Goal: Task Accomplishment & Management: Complete application form

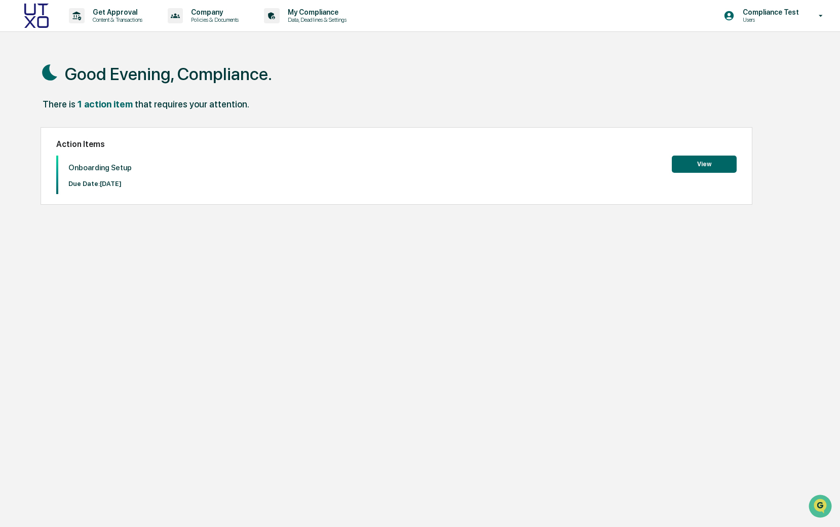
click at [702, 163] on button "View" at bounding box center [704, 164] width 65 height 17
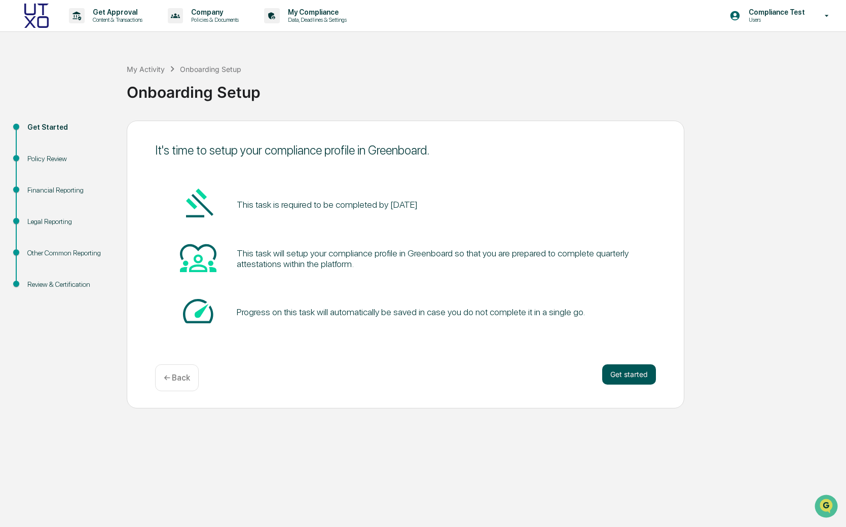
click at [614, 376] on button "Get started" at bounding box center [629, 374] width 54 height 20
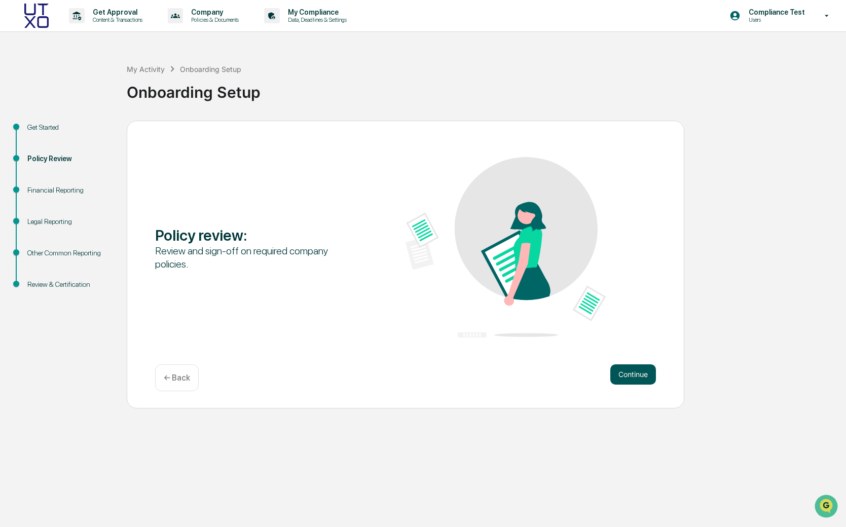
click at [620, 379] on button "Continue" at bounding box center [633, 374] width 46 height 20
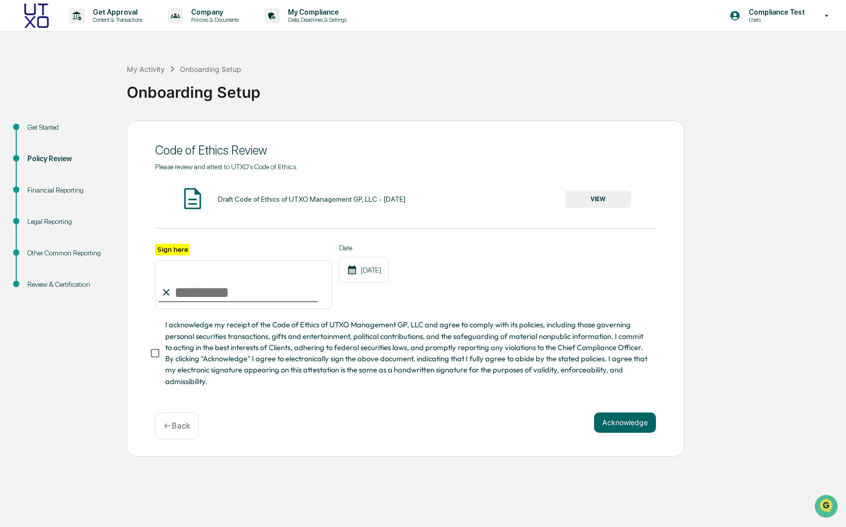
click at [181, 289] on input "Sign here" at bounding box center [243, 285] width 177 height 49
type input "**********"
click at [384, 271] on div "[DATE]" at bounding box center [364, 270] width 50 height 26
click at [611, 426] on button "Acknowledge" at bounding box center [625, 423] width 62 height 20
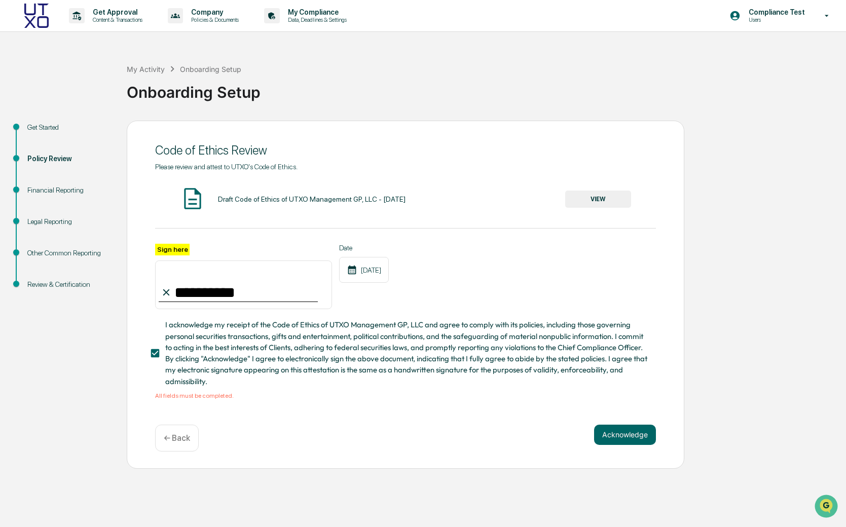
click at [580, 201] on button "VIEW" at bounding box center [598, 199] width 66 height 17
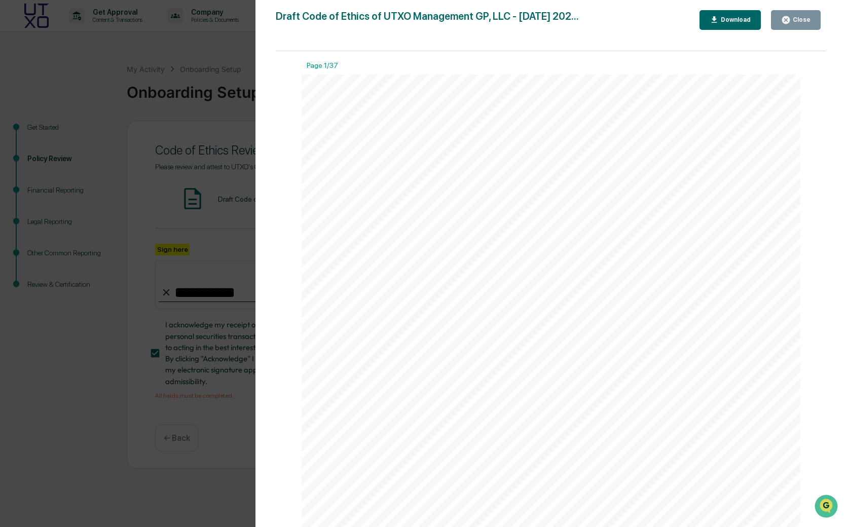
scroll to position [1530, 0]
click at [747, 19] on div "Download" at bounding box center [735, 19] width 32 height 7
click at [789, 24] on icon "button" at bounding box center [786, 20] width 10 height 10
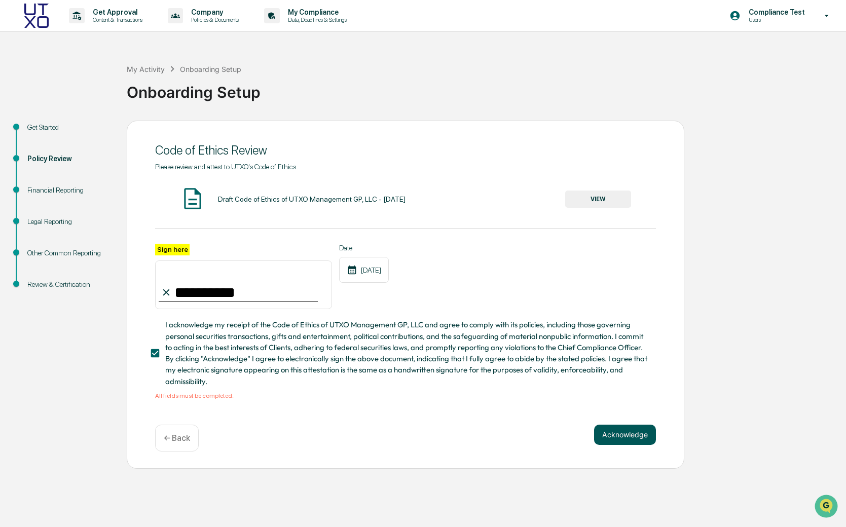
click at [615, 433] on button "Acknowledge" at bounding box center [625, 435] width 62 height 20
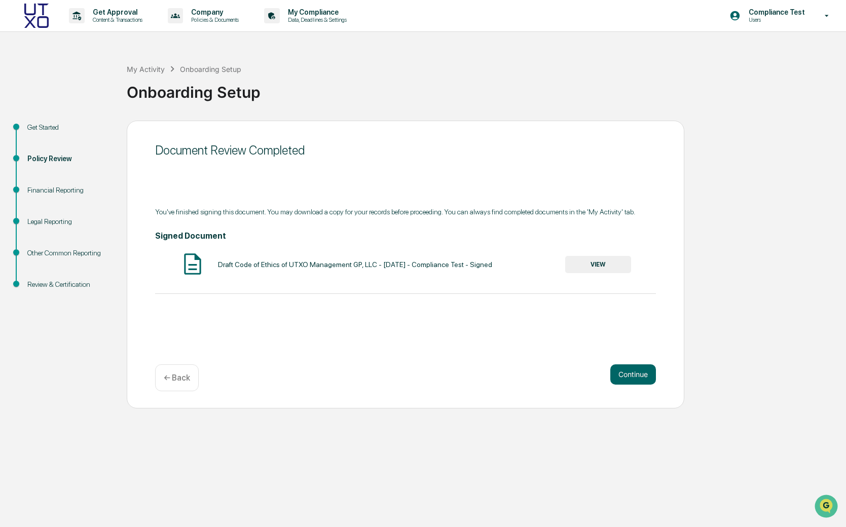
click at [595, 267] on button "VIEW" at bounding box center [598, 264] width 66 height 17
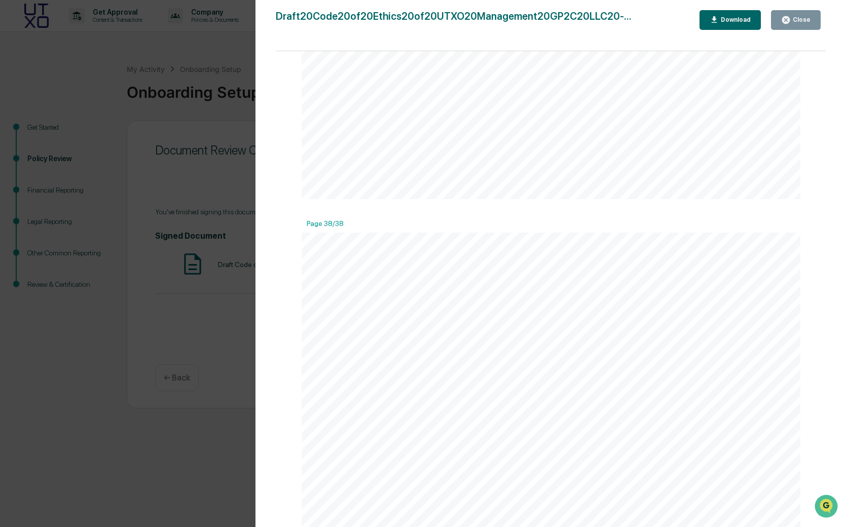
scroll to position [25077, 0]
click at [503, 44] on div "Draft20Code20of20Ethics20of20UTXO20Management20GP2C20LLC20-... Close Download P…" at bounding box center [551, 273] width 550 height 527
click at [790, 17] on icon "button" at bounding box center [786, 20] width 10 height 10
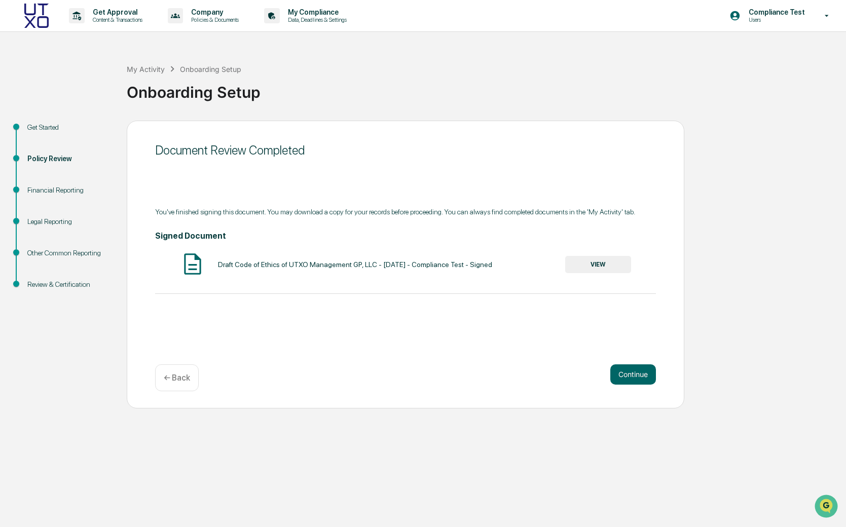
drag, startPoint x: 602, startPoint y: 285, endPoint x: 591, endPoint y: 272, distance: 16.9
click at [601, 284] on div "You've finished signing this document. You may download a copy for your records…" at bounding box center [405, 251] width 501 height 86
click at [590, 271] on button "VIEW" at bounding box center [598, 264] width 66 height 17
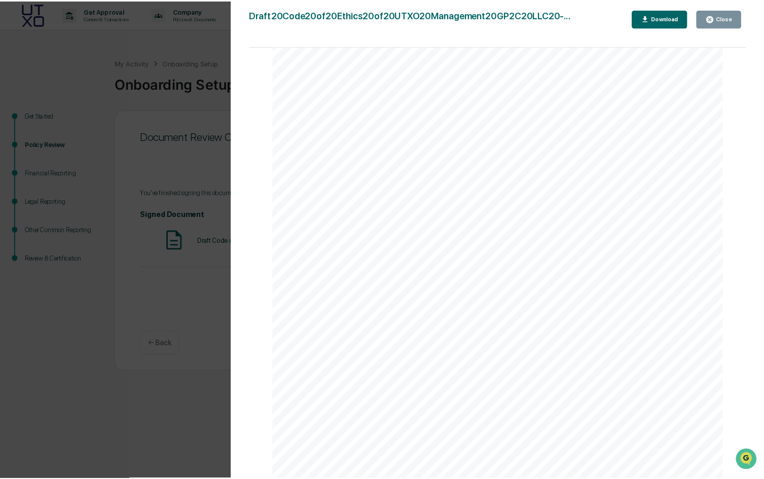
scroll to position [25305, 0]
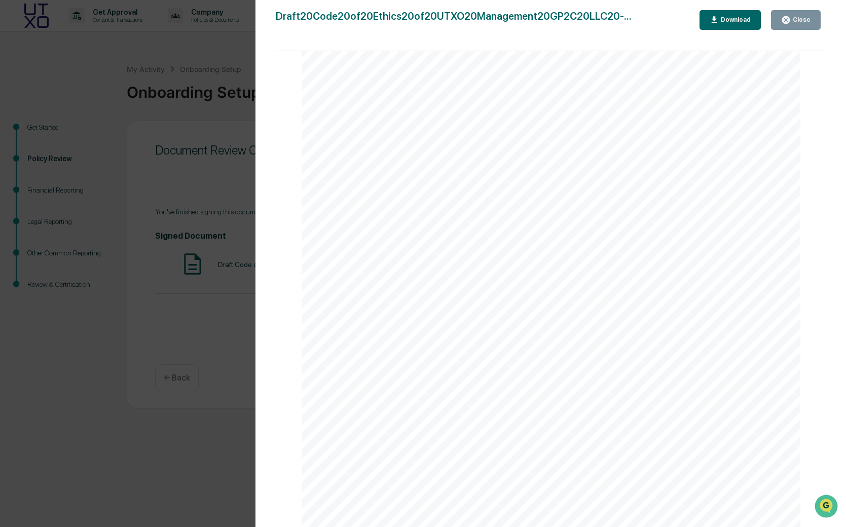
click at [238, 351] on div "Version History [DATE] 03:06 AM Compliance Test Draft20Code20of20Ethics20of20UT…" at bounding box center [423, 263] width 846 height 527
drag, startPoint x: 235, startPoint y: 351, endPoint x: 378, endPoint y: 170, distance: 230.5
click at [235, 350] on div "Version History [DATE] 03:06 AM Compliance Test Draft20Code20of20Ethics20of20UT…" at bounding box center [423, 263] width 846 height 527
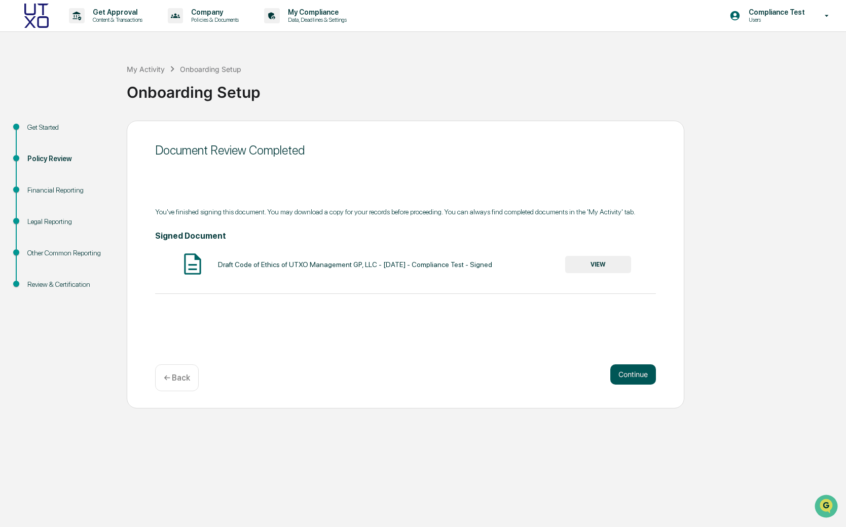
click at [649, 381] on button "Continue" at bounding box center [633, 374] width 46 height 20
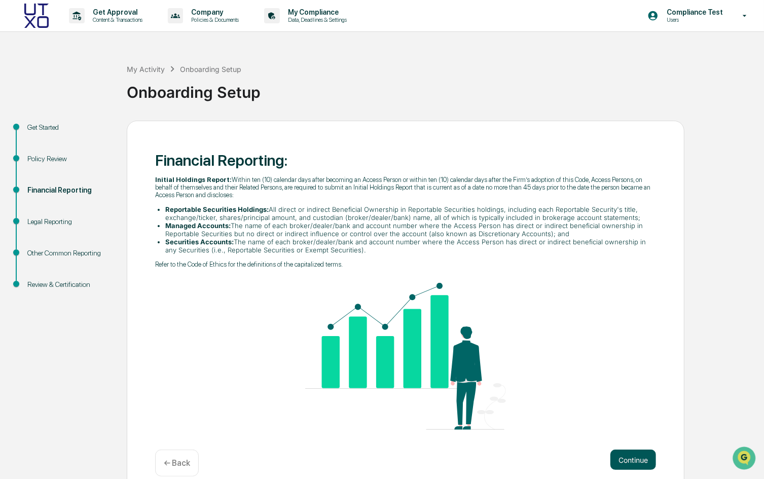
click at [642, 461] on button "Continue" at bounding box center [633, 460] width 46 height 20
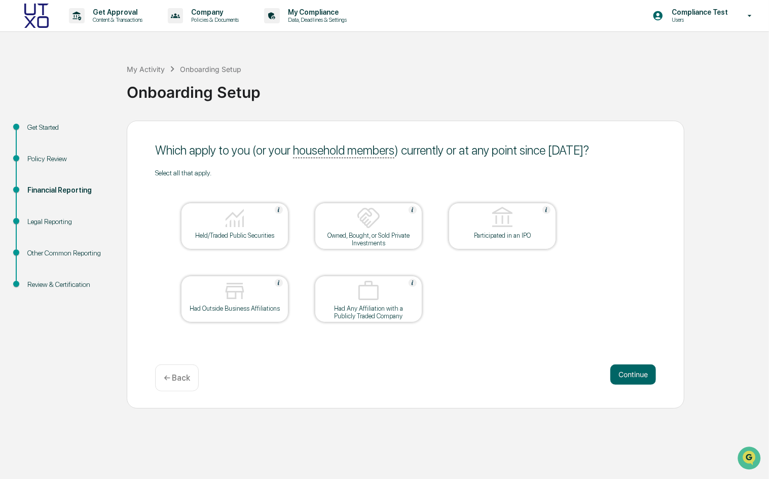
click at [264, 237] on div "Held/Traded Public Securities" at bounding box center [234, 236] width 91 height 8
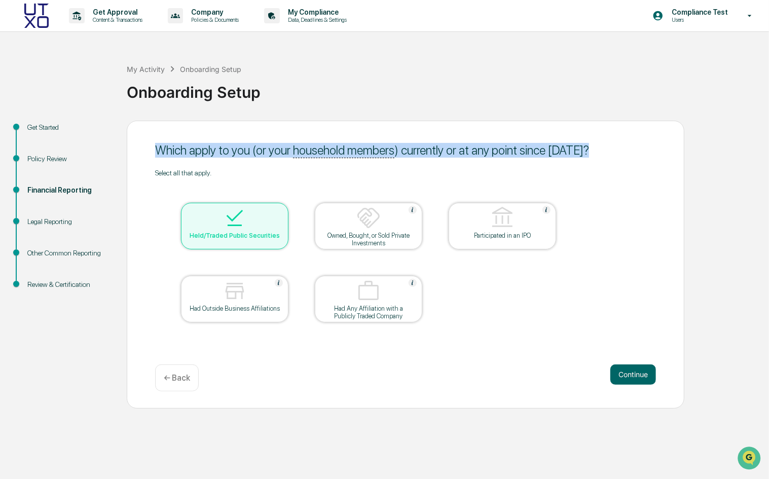
drag, startPoint x: 650, startPoint y: 154, endPoint x: 156, endPoint y: 156, distance: 493.6
click at [156, 156] on div "Which apply to you (or your household members ) currently or at any point since…" at bounding box center [405, 150] width 501 height 15
copy div "Which apply to you (or your household members ) currently or at any point since…"
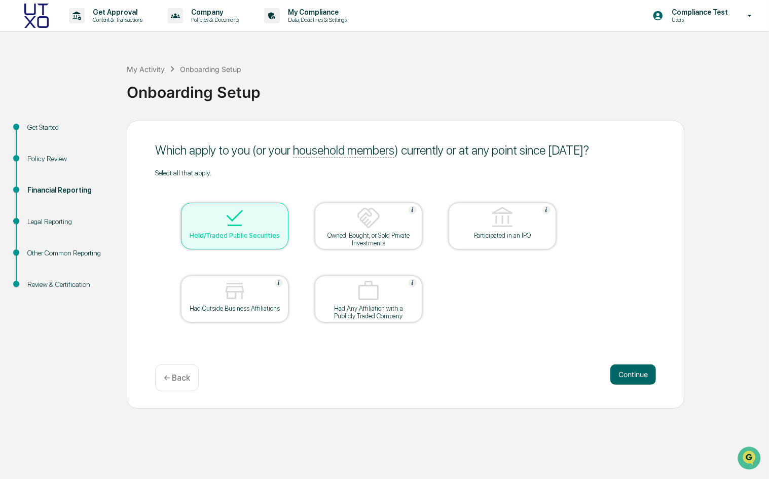
click at [171, 381] on p "← Back" at bounding box center [177, 378] width 26 height 10
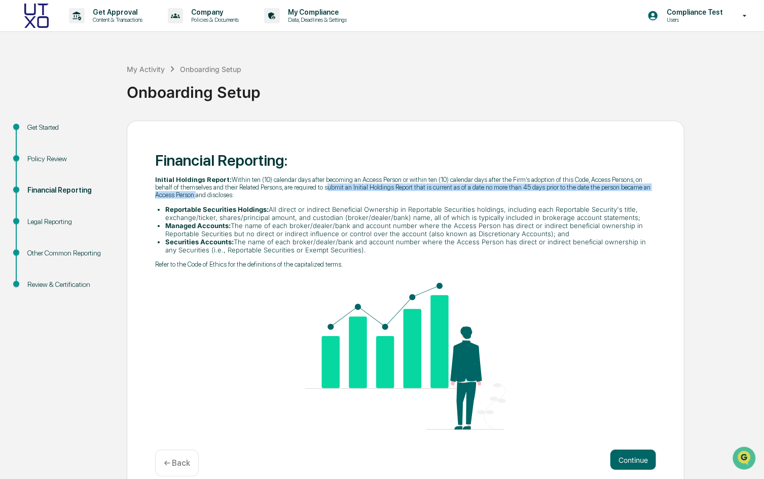
drag, startPoint x: 386, startPoint y: 188, endPoint x: 303, endPoint y: 195, distance: 83.4
click at [303, 195] on p "Initial Holdings Report: Within ten (10) calendar days after becoming an Access…" at bounding box center [405, 187] width 501 height 23
copy p "submit an Initial Holdings Report that is current as of a date no more than 45 …"
click at [623, 455] on button "Continue" at bounding box center [633, 460] width 46 height 20
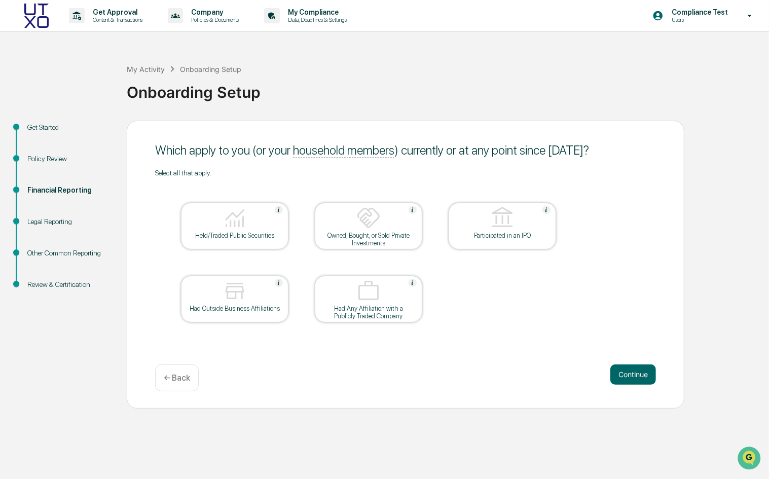
click at [242, 294] on img at bounding box center [234, 291] width 24 height 24
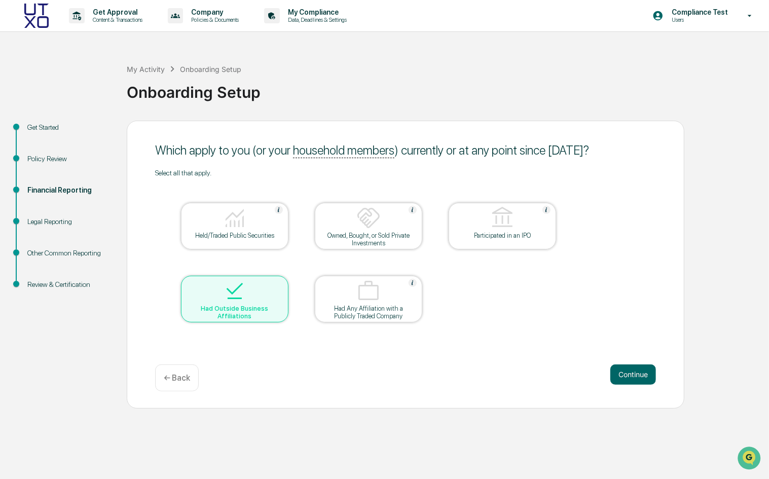
click at [232, 237] on div "Held/Traded Public Securities" at bounding box center [234, 236] width 91 height 8
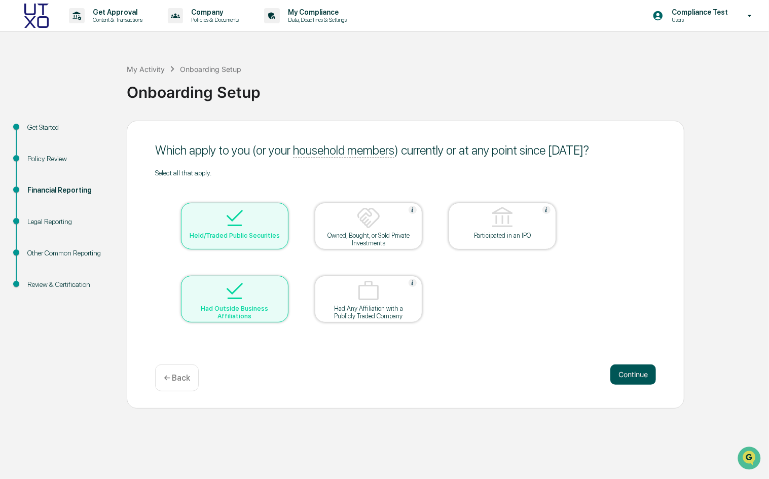
click at [637, 381] on button "Continue" at bounding box center [633, 374] width 46 height 20
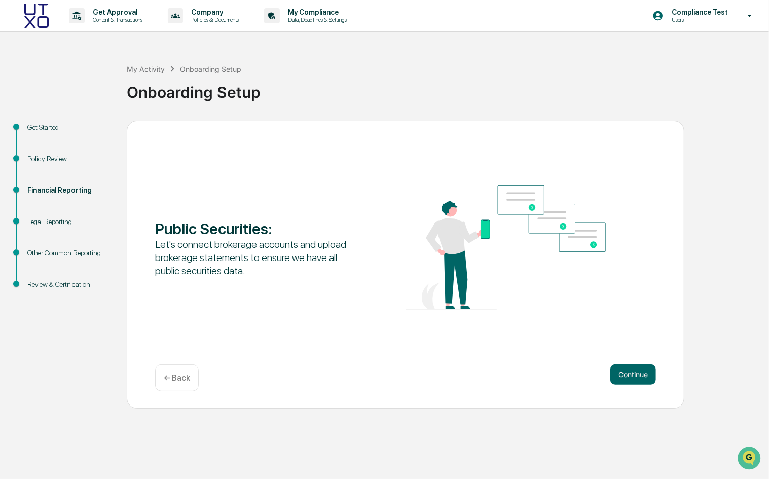
click at [637, 381] on button "Continue" at bounding box center [633, 374] width 46 height 20
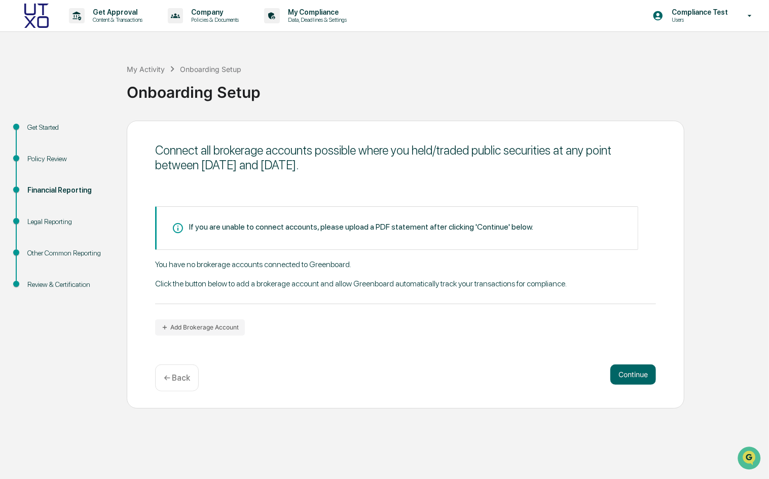
drag, startPoint x: 405, startPoint y: 169, endPoint x: 414, endPoint y: 165, distance: 9.1
click at [406, 169] on div "Connect all brokerage accounts possible where you held/traded public securities…" at bounding box center [405, 157] width 501 height 29
drag, startPoint x: 419, startPoint y: 163, endPoint x: 144, endPoint y: 152, distance: 274.9
click at [144, 152] on div "Connect all brokerage accounts possible where you held/traded public securities…" at bounding box center [406, 265] width 558 height 288
copy div "Connect all brokerage accounts possible where you held/traded public securities…"
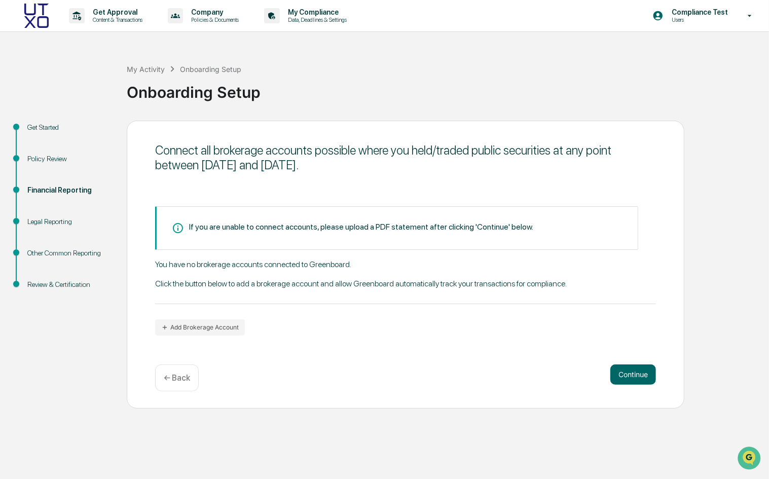
click at [141, 150] on div "Connect all brokerage accounts possible where you held/traded public securities…" at bounding box center [406, 265] width 558 height 288
click at [179, 326] on button "Add Brokerage Account" at bounding box center [200, 327] width 90 height 16
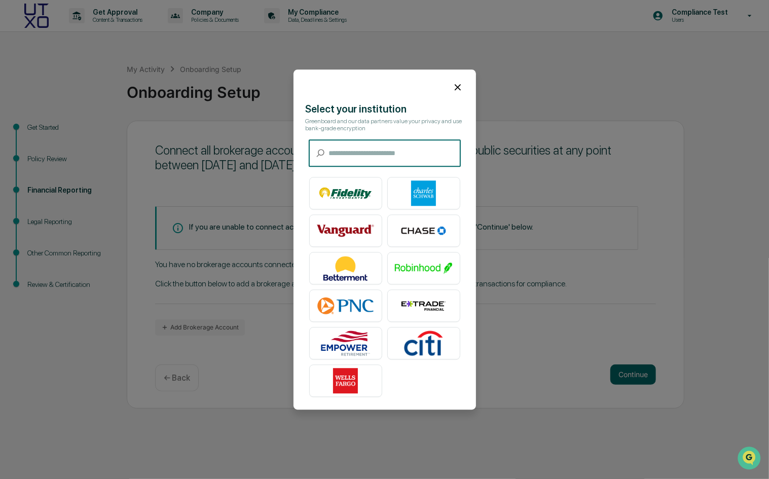
click at [455, 90] on icon at bounding box center [458, 87] width 6 height 6
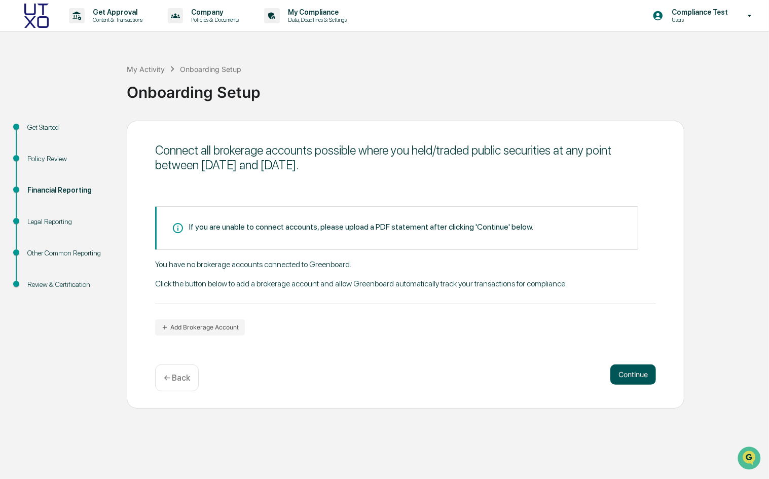
click at [618, 377] on button "Continue" at bounding box center [633, 374] width 46 height 20
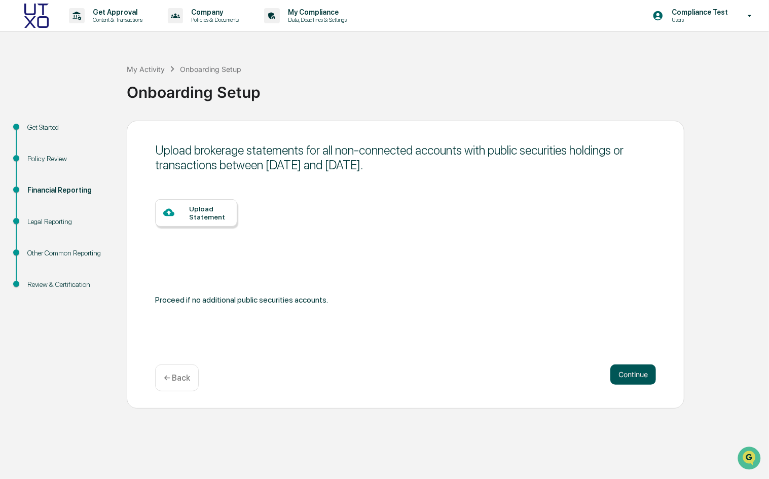
click at [627, 376] on button "Continue" at bounding box center [633, 374] width 46 height 20
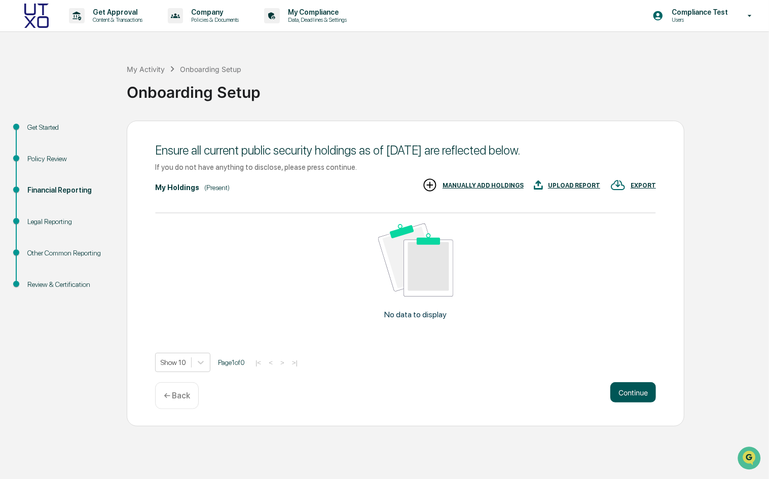
click at [630, 390] on button "Continue" at bounding box center [633, 392] width 46 height 20
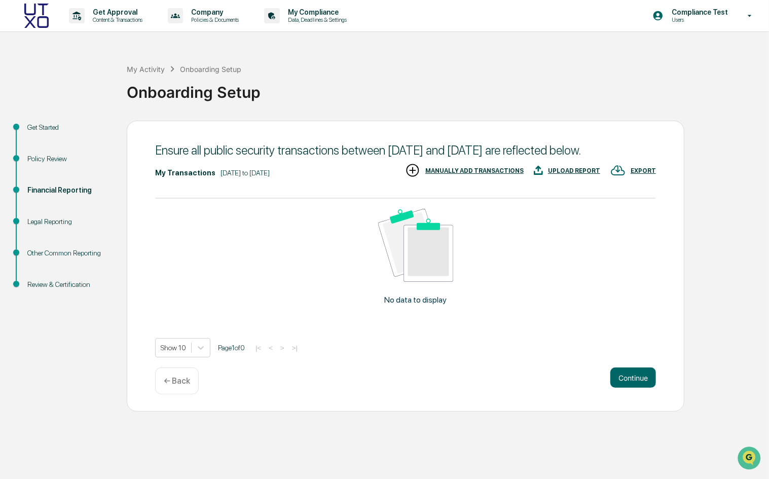
click at [630, 388] on button "Continue" at bounding box center [633, 377] width 46 height 20
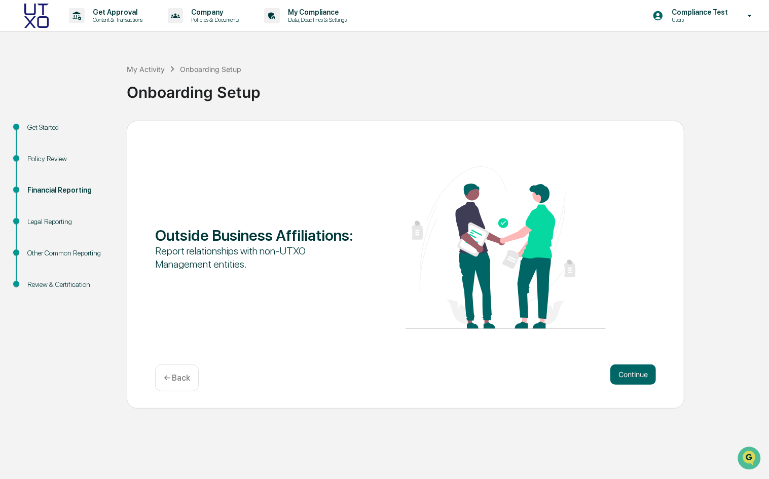
click at [630, 390] on div "Continue ← Back" at bounding box center [405, 377] width 501 height 27
click at [626, 378] on button "Continue" at bounding box center [633, 374] width 46 height 20
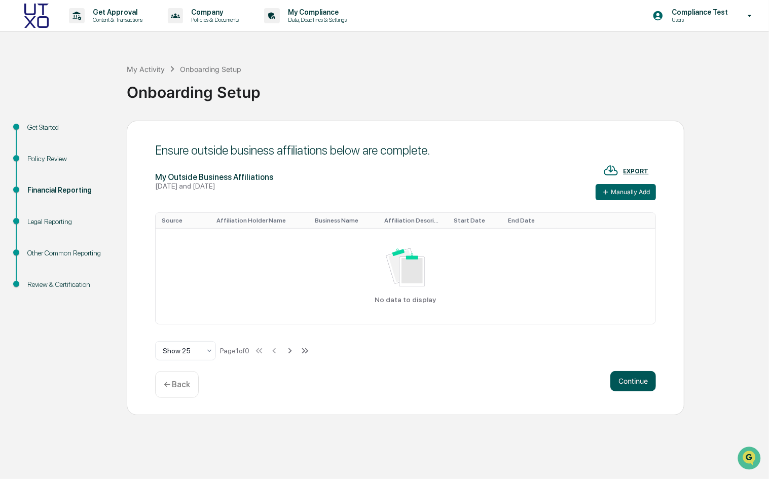
click at [626, 378] on button "Continue" at bounding box center [633, 381] width 46 height 20
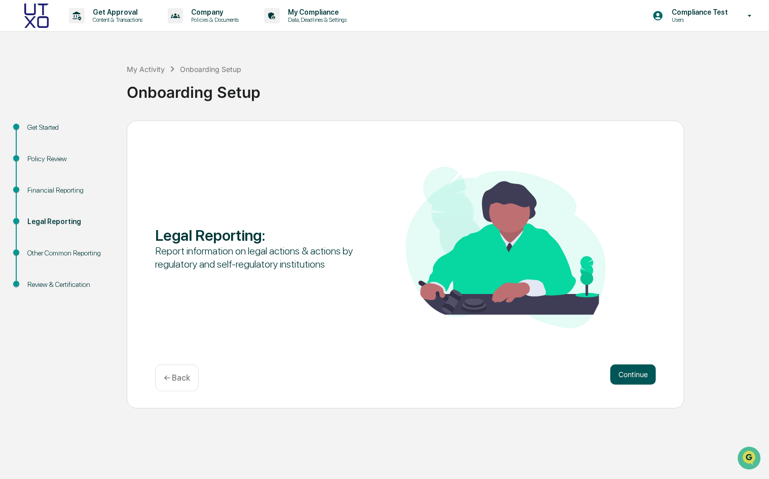
click at [626, 378] on button "Continue" at bounding box center [633, 374] width 46 height 20
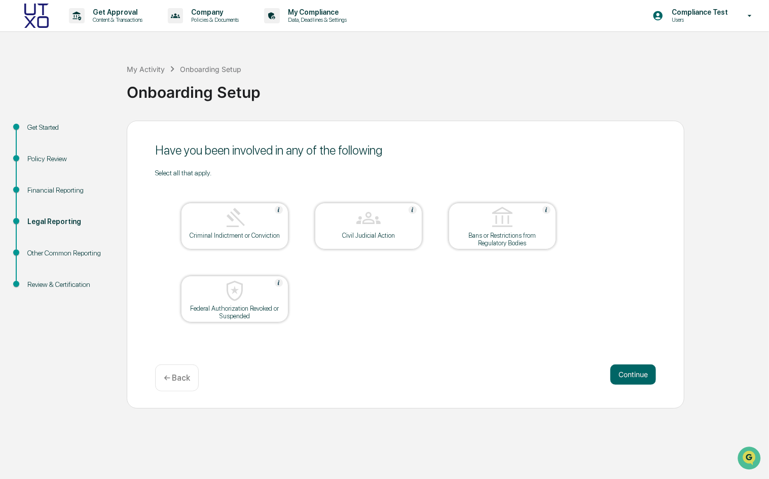
click at [626, 378] on button "Continue" at bounding box center [633, 374] width 46 height 20
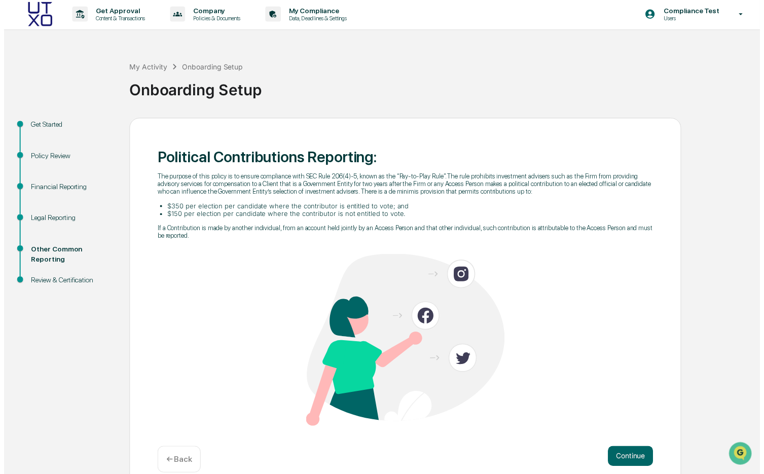
scroll to position [4, 0]
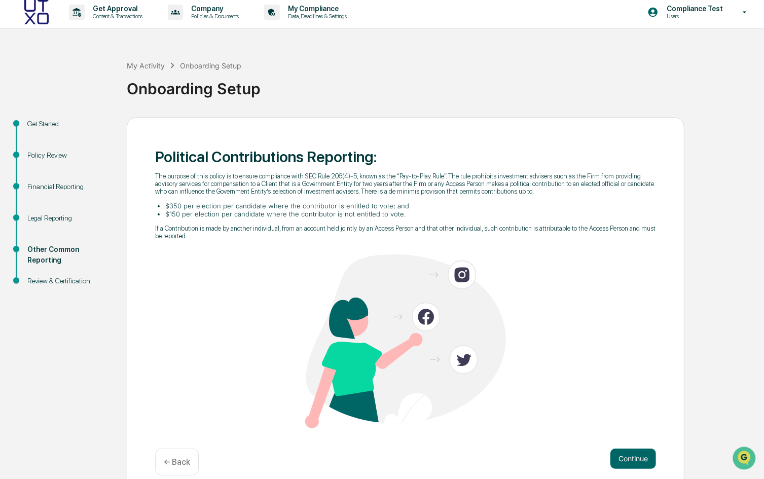
click at [286, 246] on div "Political Contributions Reporting : The purpose of this policy is to ensure com…" at bounding box center [405, 196] width 501 height 99
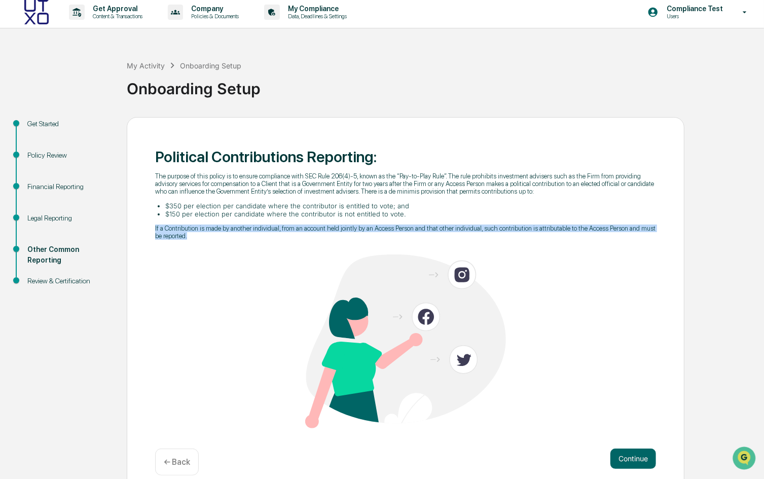
drag, startPoint x: 273, startPoint y: 243, endPoint x: 150, endPoint y: 236, distance: 123.4
click at [150, 236] on div "Political Contributions Reporting : The purpose of this policy is to ensure com…" at bounding box center [406, 305] width 558 height 376
copy p "If a Contribution is made by another individual, from an account held jointly b…"
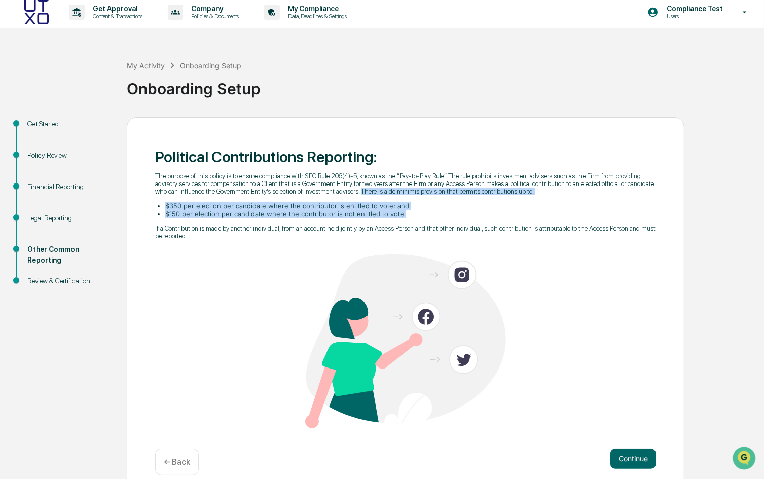
drag, startPoint x: 530, startPoint y: 190, endPoint x: 528, endPoint y: 220, distance: 30.5
click at [528, 220] on div "The purpose of this policy is to ensure compliance with SEC Rule 206(4)-5, know…" at bounding box center [405, 205] width 501 height 67
copy div "There is a de minimis provision that permits contributions up to: $350 per elec…"
click at [625, 466] on button "Continue" at bounding box center [633, 459] width 46 height 20
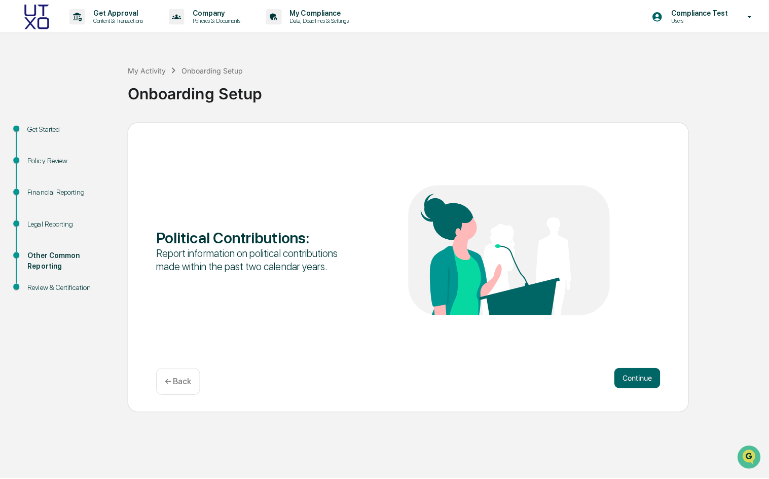
scroll to position [0, 0]
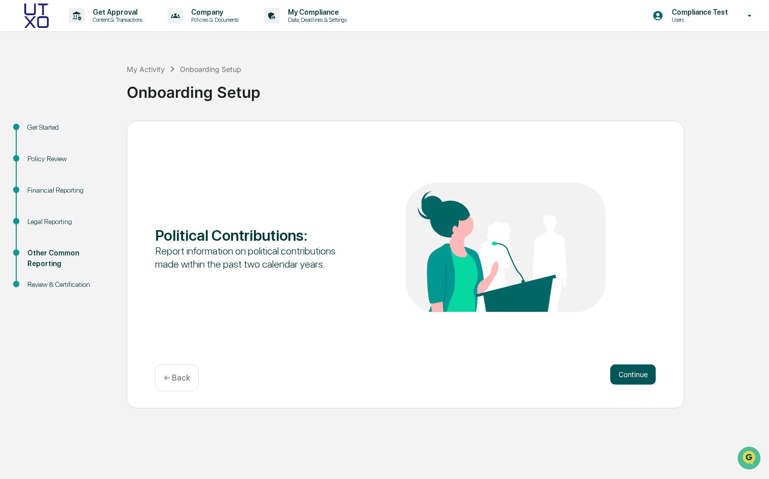
click at [634, 375] on button "Continue" at bounding box center [633, 374] width 46 height 20
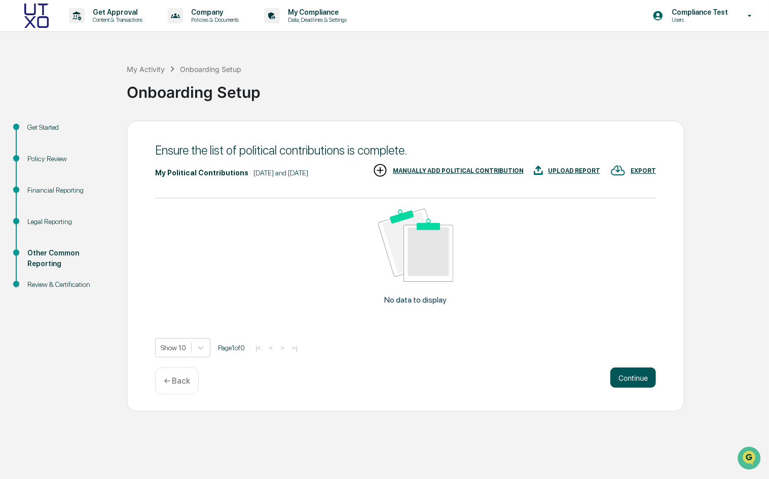
click at [635, 388] on button "Continue" at bounding box center [633, 377] width 46 height 20
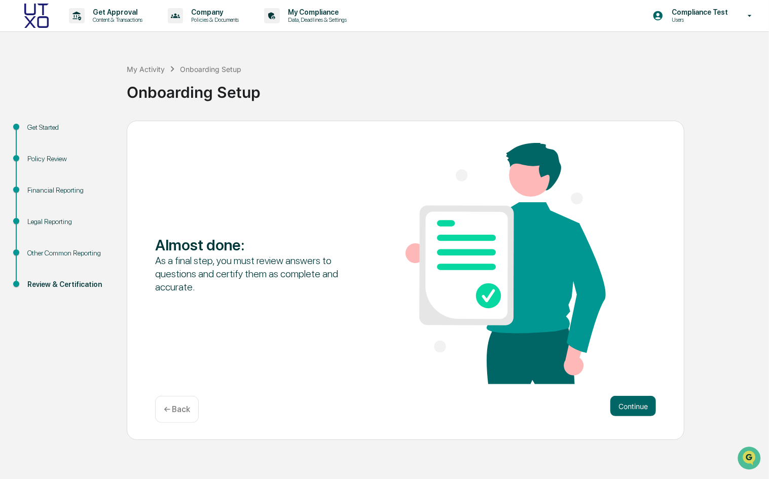
click at [635, 397] on button "Continue" at bounding box center [633, 406] width 46 height 20
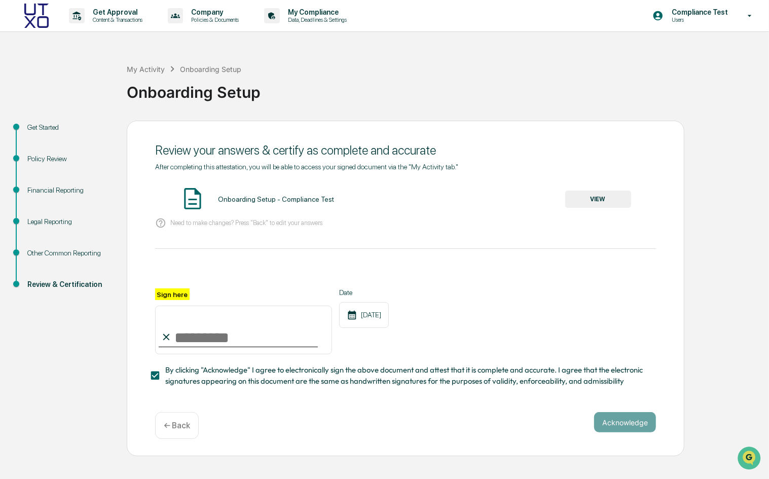
click at [208, 340] on input "Sign here" at bounding box center [243, 330] width 177 height 49
type input "*"
click at [621, 199] on button "VIEW" at bounding box center [598, 199] width 66 height 17
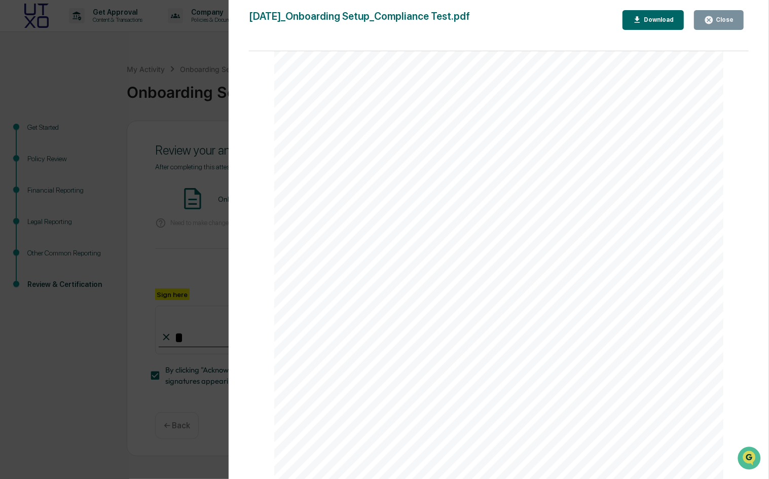
scroll to position [1139, 0]
click at [716, 23] on div "Close" at bounding box center [724, 19] width 20 height 7
